Goal: Information Seeking & Learning: Learn about a topic

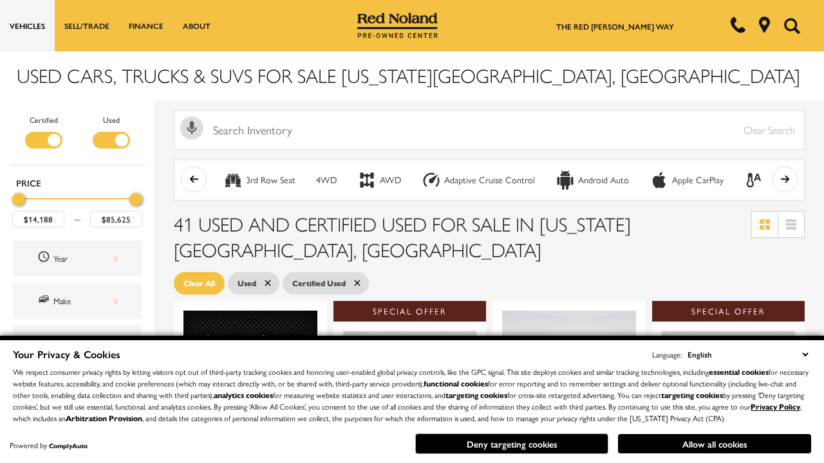
scroll to position [560, 0]
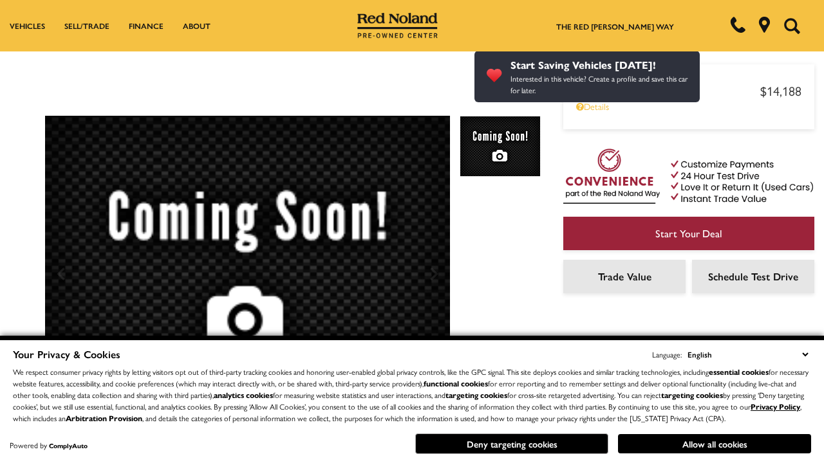
scroll to position [607, 0]
